Goal: Task Accomplishment & Management: Complete application form

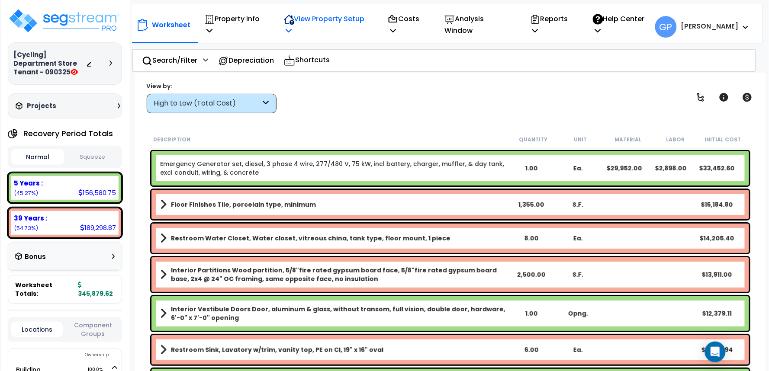
click at [322, 20] on p "View Property Setup" at bounding box center [327, 24] width 86 height 23
click at [314, 59] on link "View Questionnaire" at bounding box center [322, 67] width 86 height 17
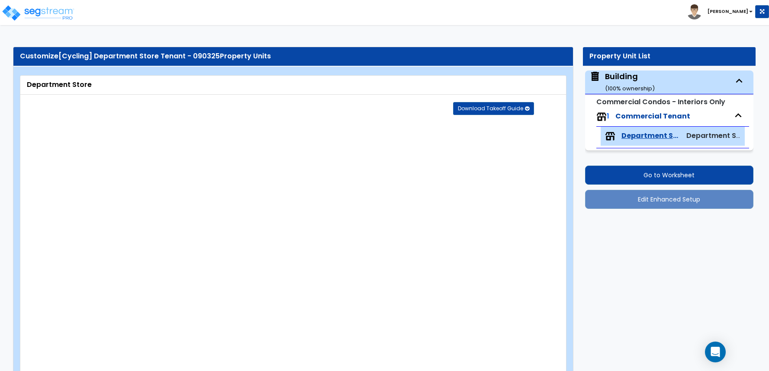
select select "4"
select select "2"
select select "1"
select select "3"
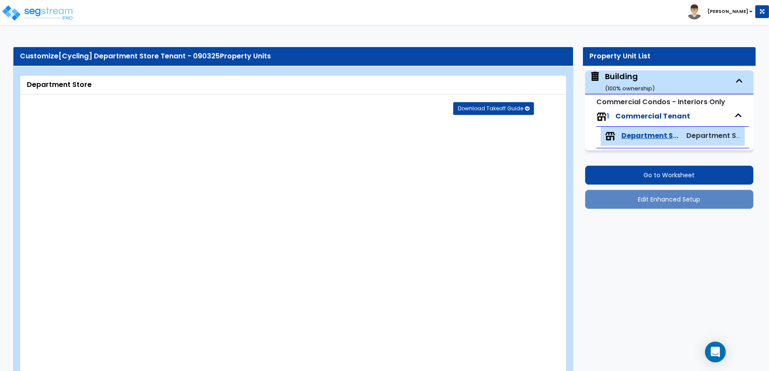
select select "1"
select select "2"
select select "1"
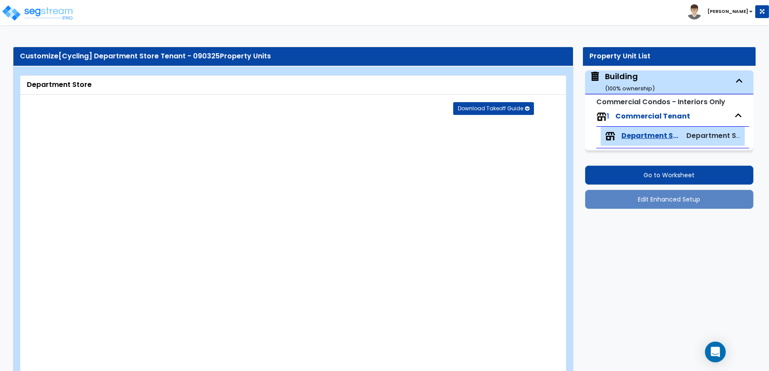
select select "2"
select select "4"
select select "2"
select select "1"
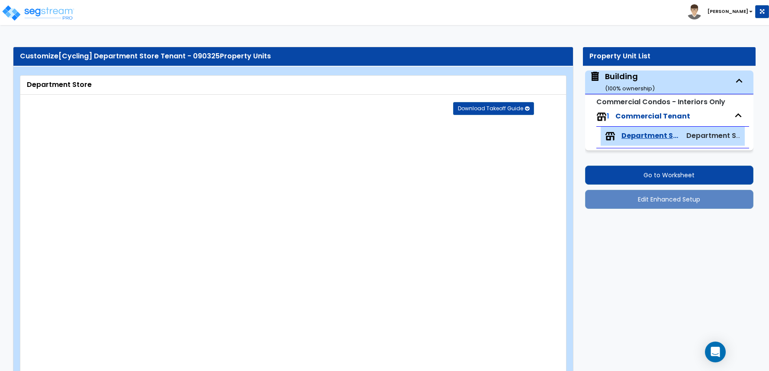
select select "2"
select select "1"
select select "3"
select select "2"
select select "1"
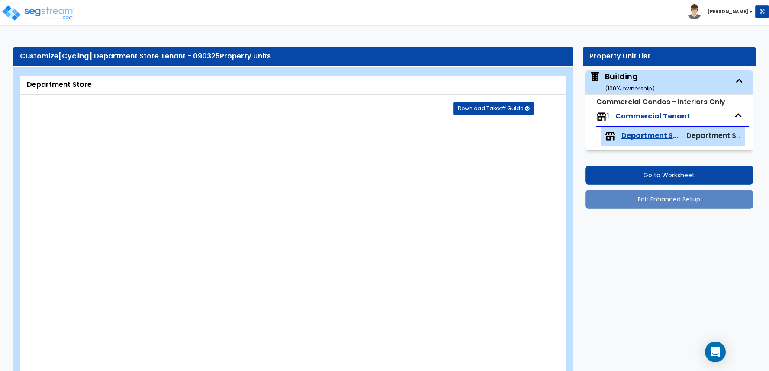
select select "7"
select select "2"
select select "5"
select select "2"
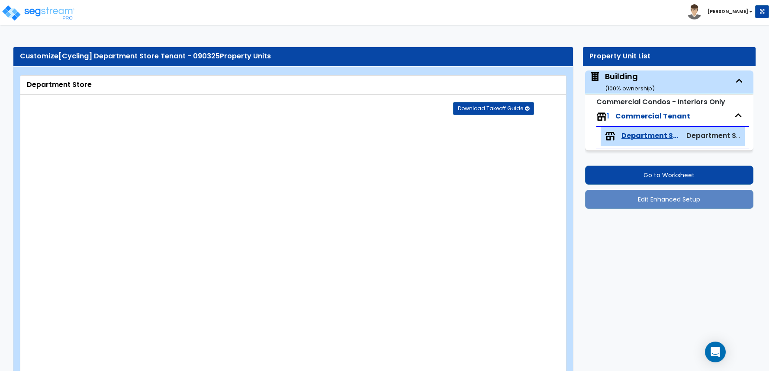
select select "1"
select select "2"
select select "1"
select select "4"
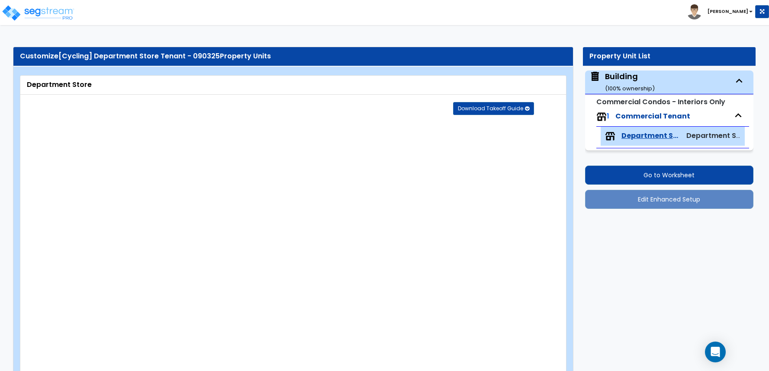
select select "2"
select select "1"
select select "3"
select select "1"
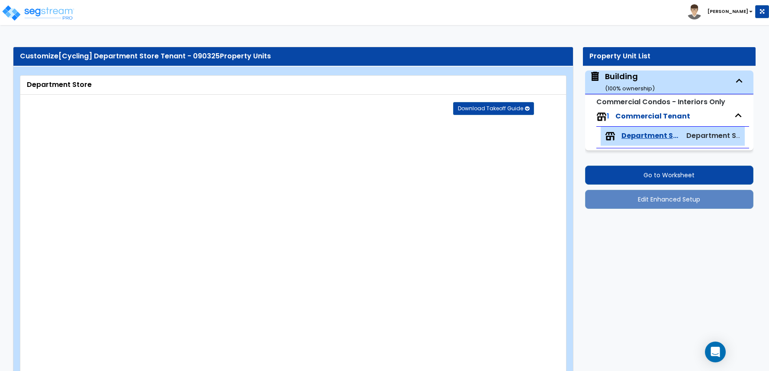
select select "1"
select select "4"
select select "2"
select select "1"
select select "3"
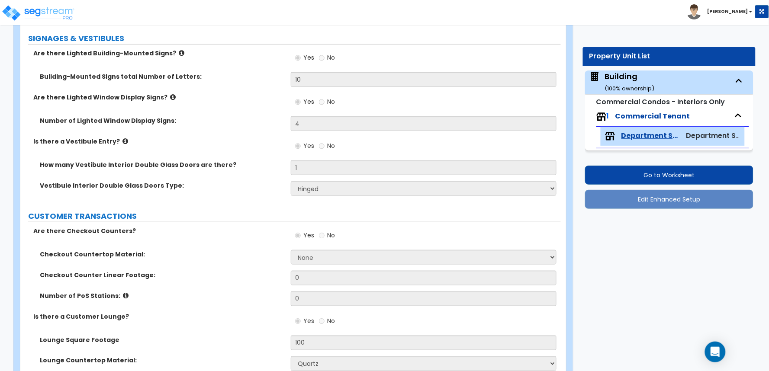
scroll to position [288, 0]
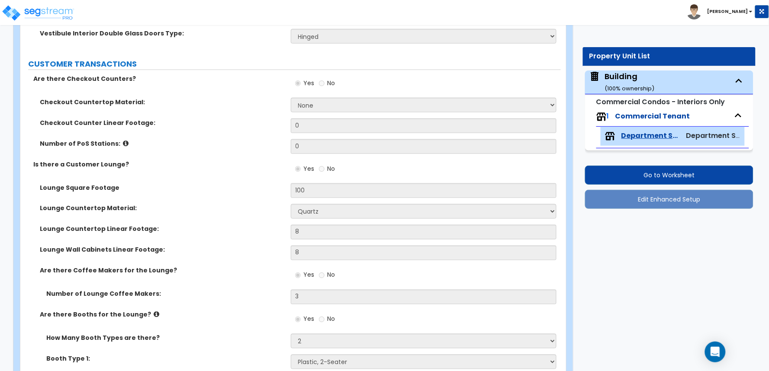
click at [243, 138] on div "Checkout Counter Linear Footage: 0" at bounding box center [290, 129] width 540 height 21
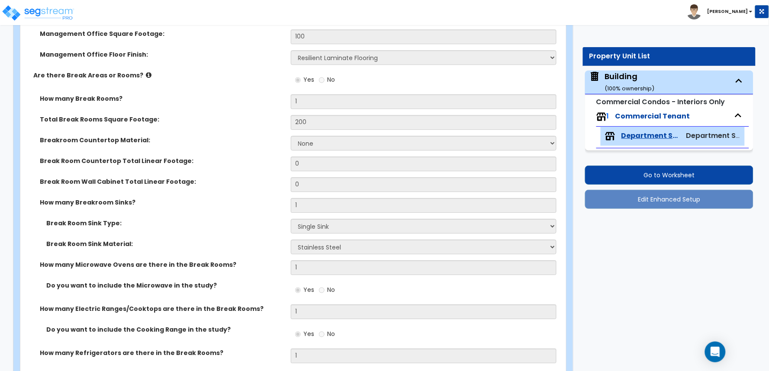
scroll to position [747, 0]
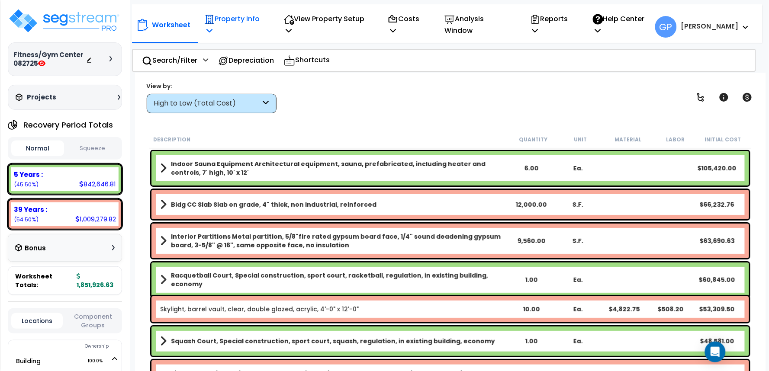
click at [256, 26] on p "Property Info" at bounding box center [234, 24] width 61 height 23
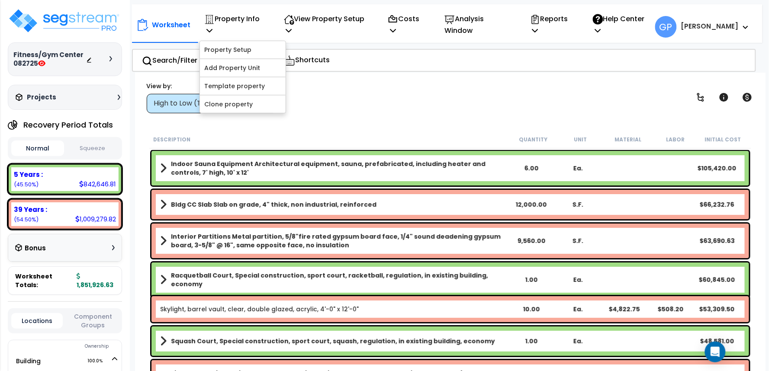
click at [329, 10] on div "Worksheet Property Info Property Setup Add Property Unit Template property Clon…" at bounding box center [447, 22] width 630 height 36
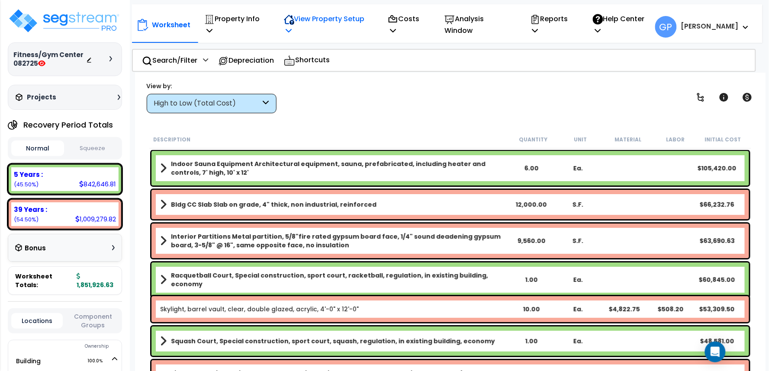
click at [329, 17] on p "View Property Setup" at bounding box center [327, 24] width 86 height 23
click at [328, 61] on link "View Questionnaire" at bounding box center [322, 67] width 86 height 17
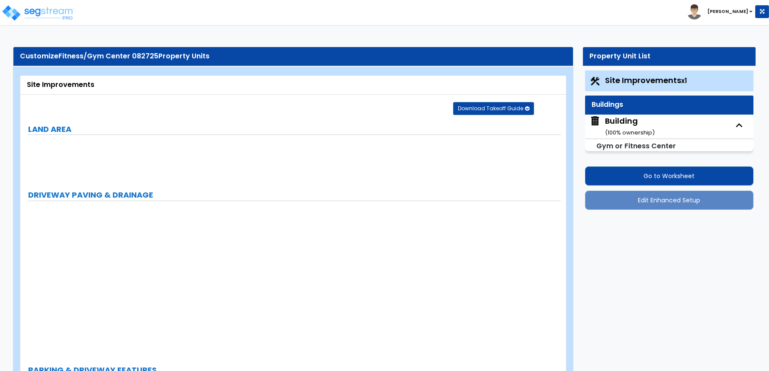
select select "2"
